Goal: Transaction & Acquisition: Book appointment/travel/reservation

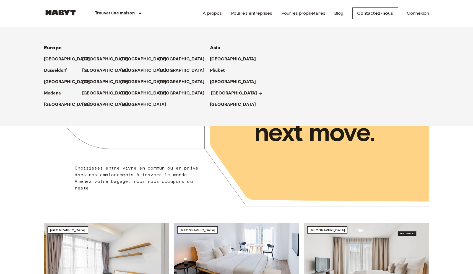
click at [220, 90] on p "[GEOGRAPHIC_DATA]" at bounding box center [234, 93] width 46 height 7
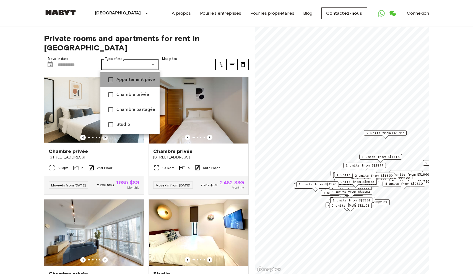
click at [137, 82] on span "Appartement privé" at bounding box center [135, 79] width 39 height 7
type input "**********"
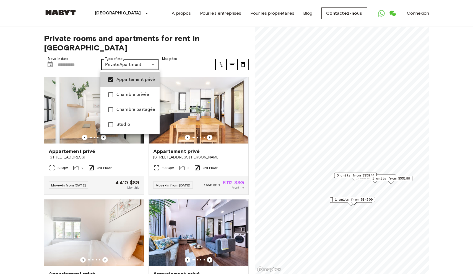
click at [32, 147] on div at bounding box center [236, 137] width 473 height 274
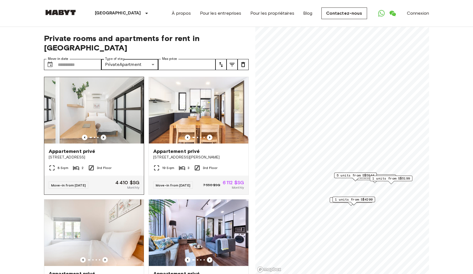
click at [103, 137] on icon "Previous image" at bounding box center [104, 137] width 6 height 6
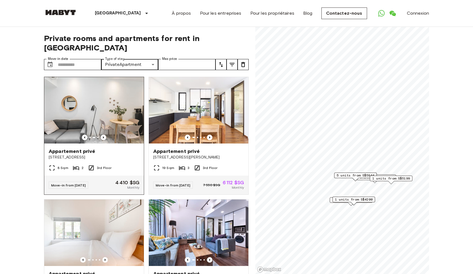
click at [103, 141] on img at bounding box center [94, 110] width 100 height 66
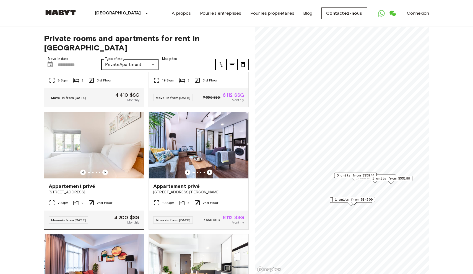
scroll to position [88, 0]
click at [106, 174] on icon "Previous image" at bounding box center [105, 172] width 6 height 6
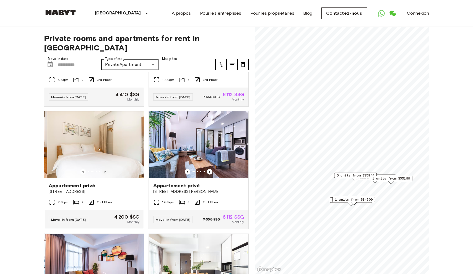
click at [106, 174] on icon "Previous image" at bounding box center [105, 172] width 6 height 6
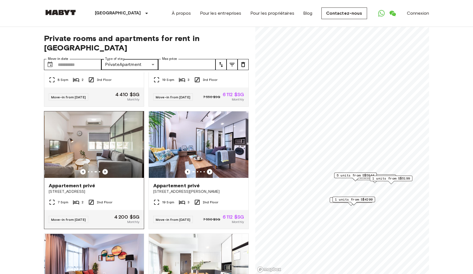
click at [106, 174] on icon "Previous image" at bounding box center [105, 172] width 6 height 6
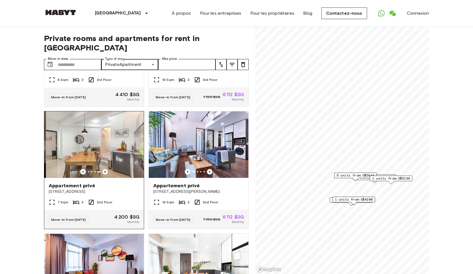
click at [106, 174] on icon "Previous image" at bounding box center [105, 172] width 6 height 6
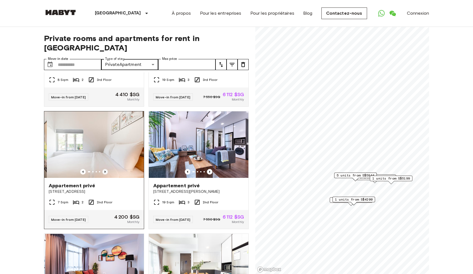
click at [106, 174] on icon "Previous image" at bounding box center [105, 172] width 6 height 6
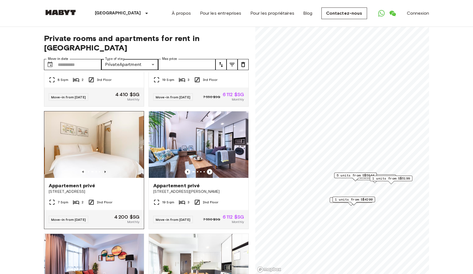
click at [106, 174] on icon "Previous image" at bounding box center [105, 172] width 6 height 6
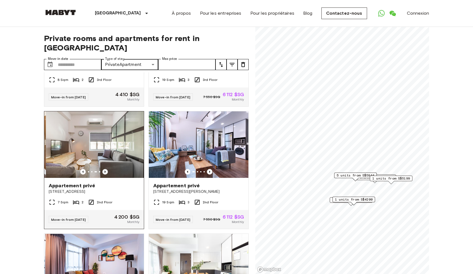
click at [106, 174] on icon "Previous image" at bounding box center [105, 172] width 6 height 6
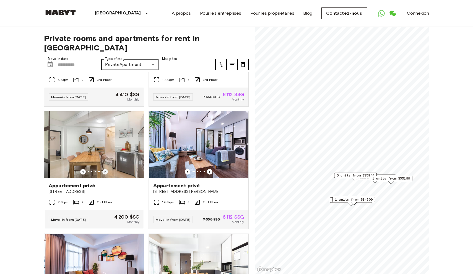
click at [106, 174] on icon "Previous image" at bounding box center [105, 172] width 6 height 6
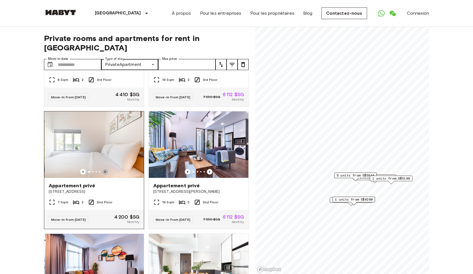
click at [106, 174] on icon "Previous image" at bounding box center [105, 172] width 6 height 6
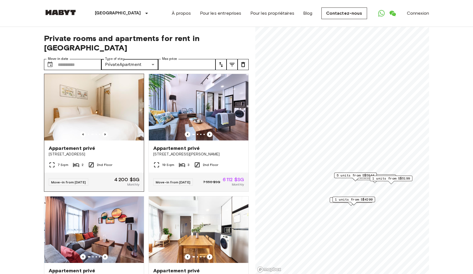
scroll to position [126, 0]
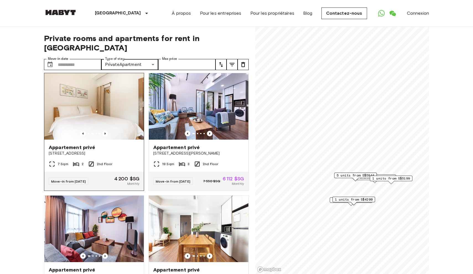
click at [90, 139] on img at bounding box center [94, 106] width 100 height 66
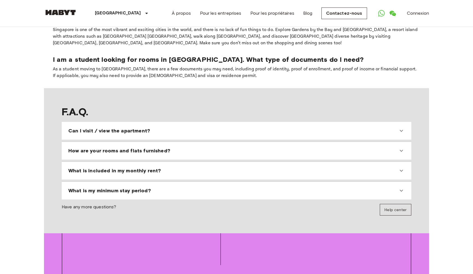
scroll to position [535, 0]
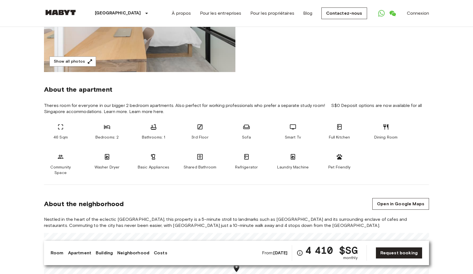
scroll to position [147, 0]
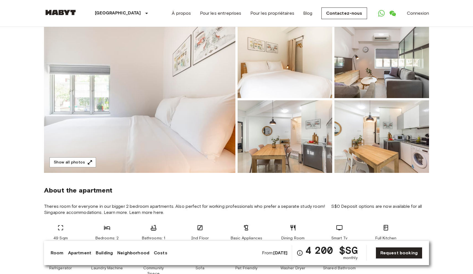
scroll to position [98, 0]
